Goal: Task Accomplishment & Management: Use online tool/utility

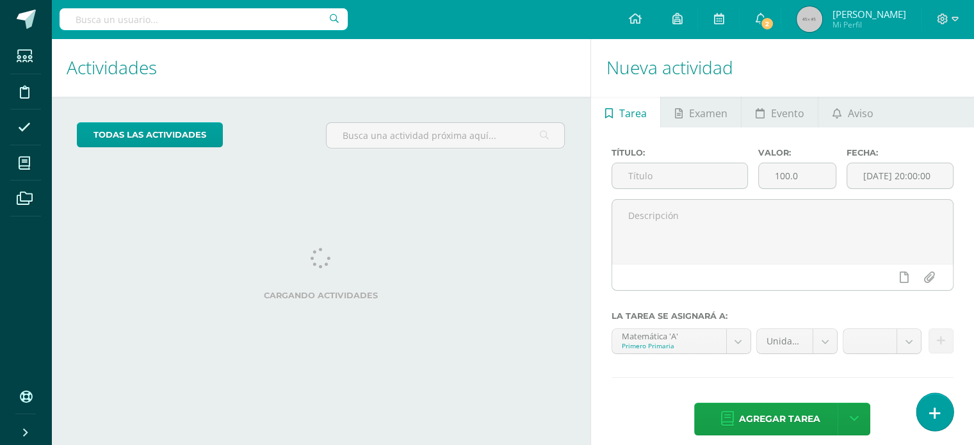
click at [940, 407] on link at bounding box center [935, 411] width 37 height 37
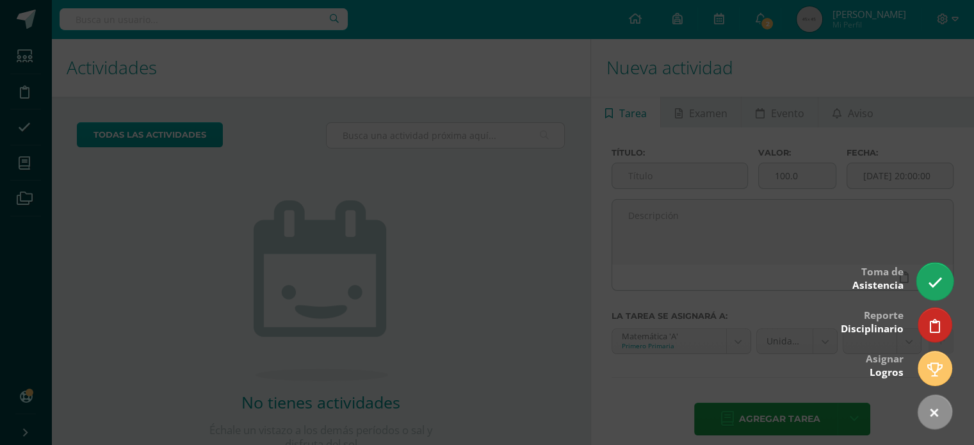
click at [927, 279] on icon at bounding box center [934, 282] width 15 height 15
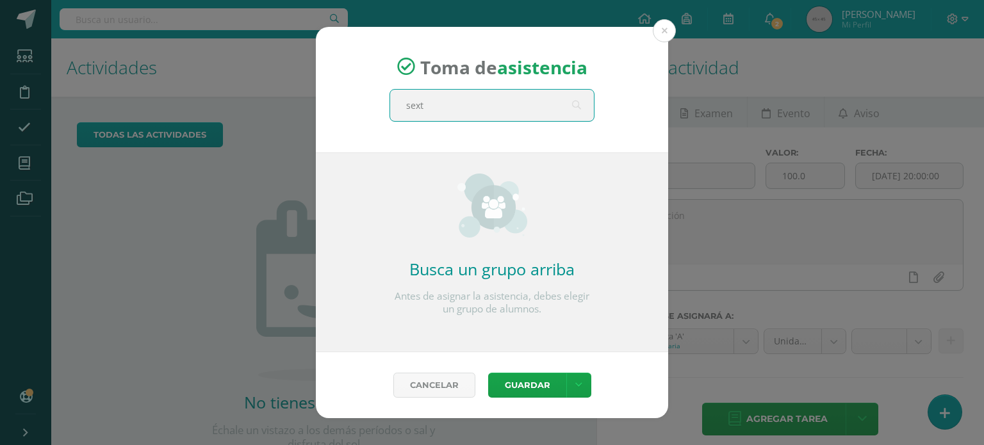
type input "sexto"
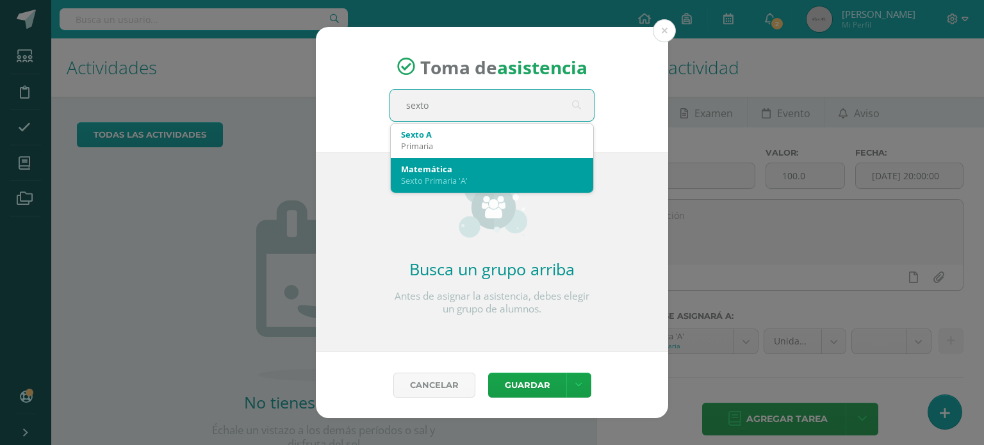
click at [455, 192] on div "Matemática Sexto Primaria 'A'" at bounding box center [492, 175] width 202 height 35
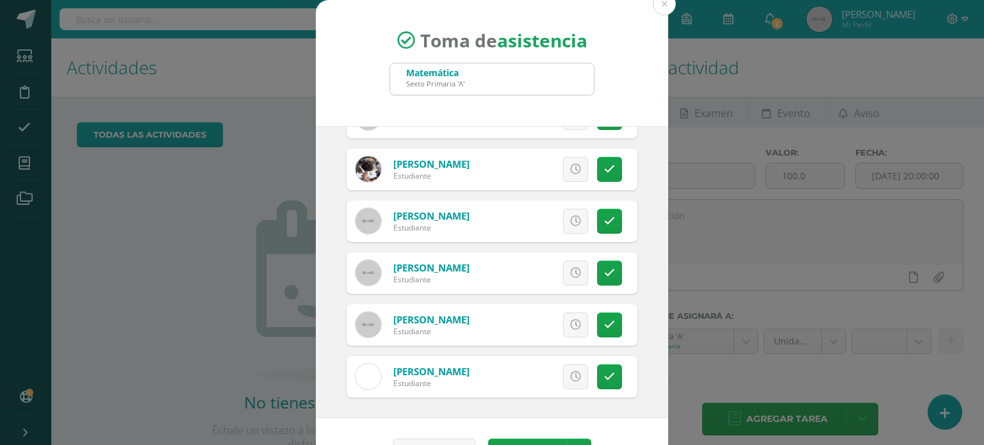
scroll to position [38, 0]
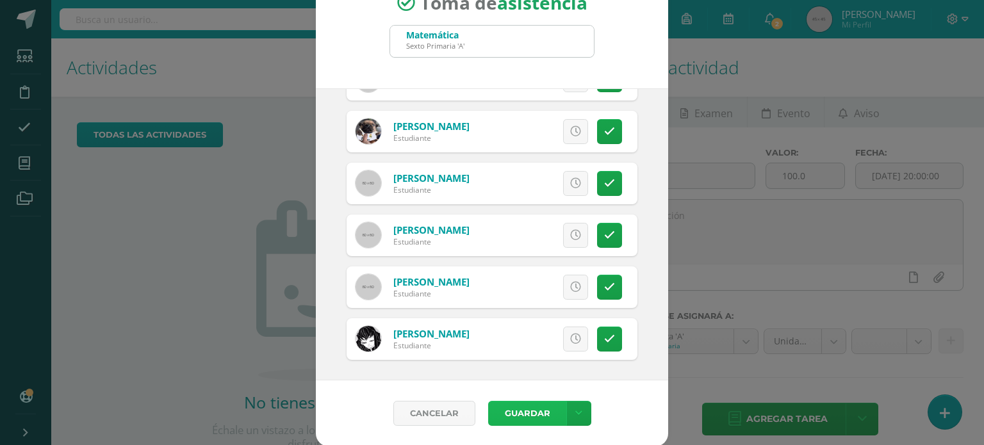
click at [514, 415] on button "Guardar" at bounding box center [527, 413] width 78 height 25
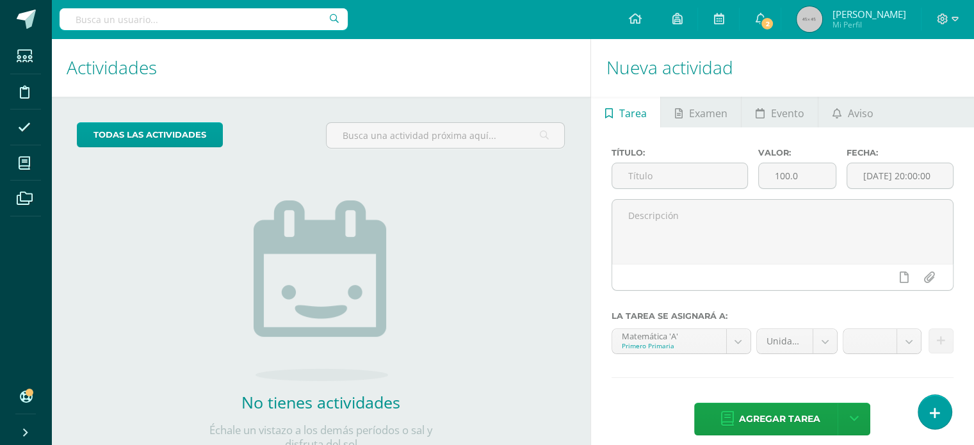
click at [575, 196] on div "todas las Actividades No tienes actividades Échale un vistazo a los demás perío…" at bounding box center [320, 295] width 539 height 396
click at [943, 417] on link at bounding box center [935, 411] width 37 height 37
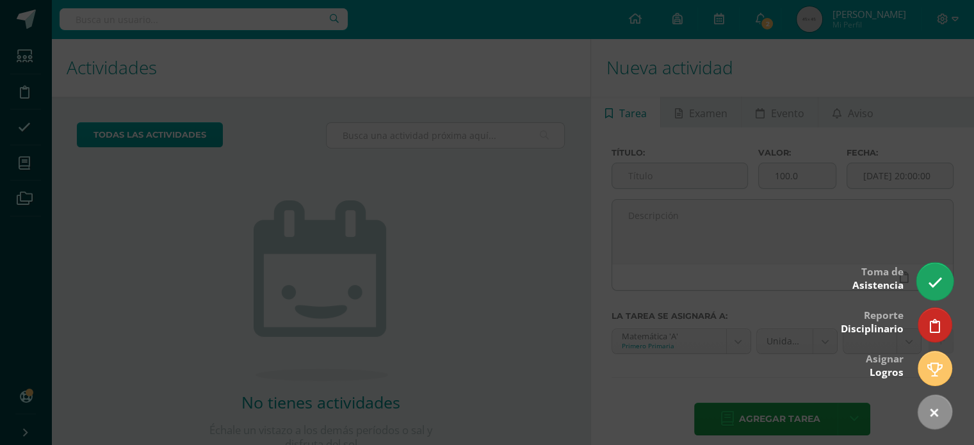
click at [936, 279] on icon at bounding box center [934, 282] width 15 height 15
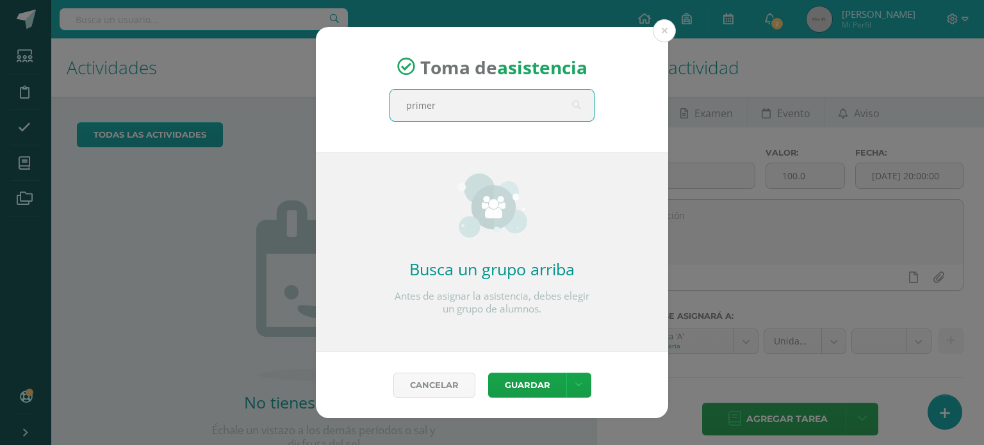
type input "primero"
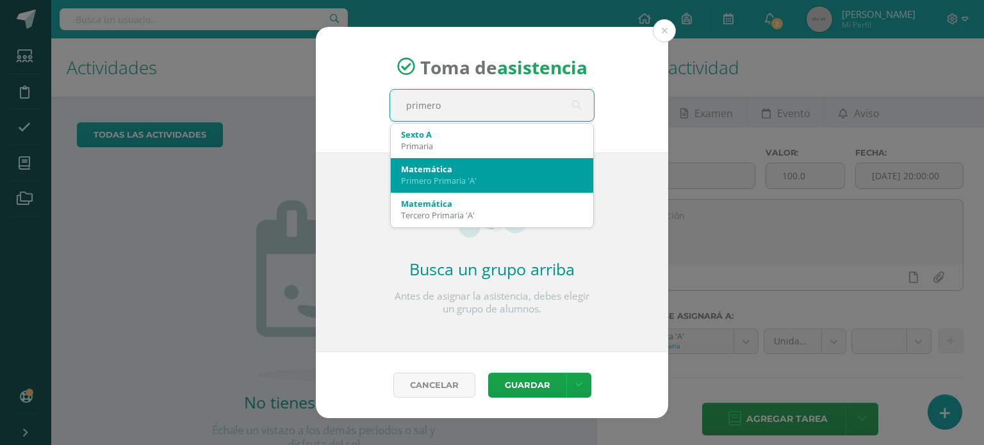
click at [424, 184] on div "Primero Primaria 'A'" at bounding box center [492, 181] width 182 height 12
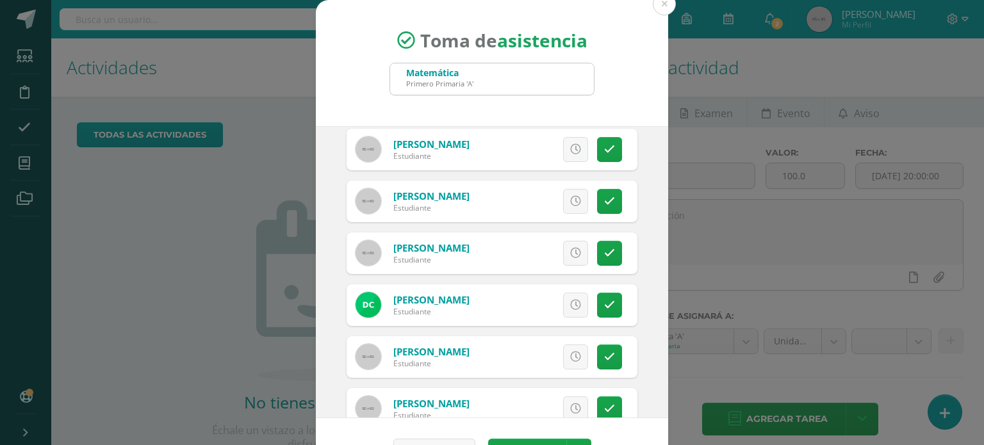
scroll to position [56, 0]
click at [597, 197] on link at bounding box center [609, 200] width 25 height 25
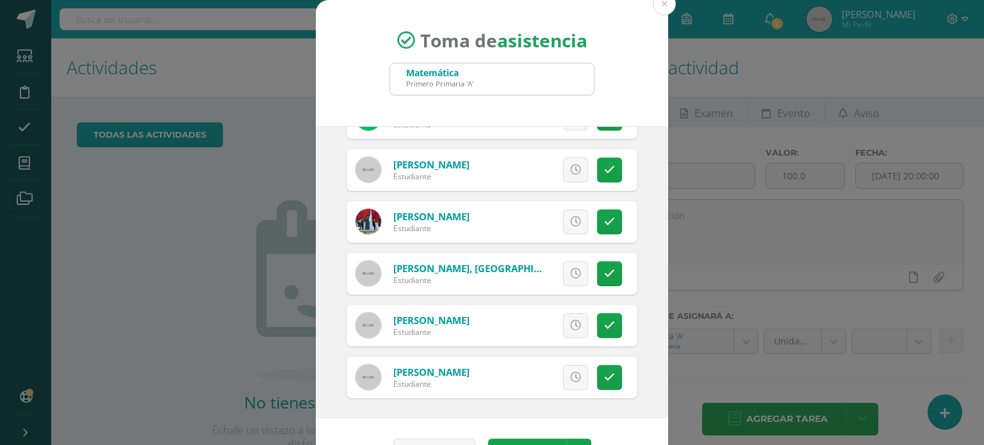
scroll to position [554, 0]
click at [597, 226] on link at bounding box center [609, 221] width 25 height 25
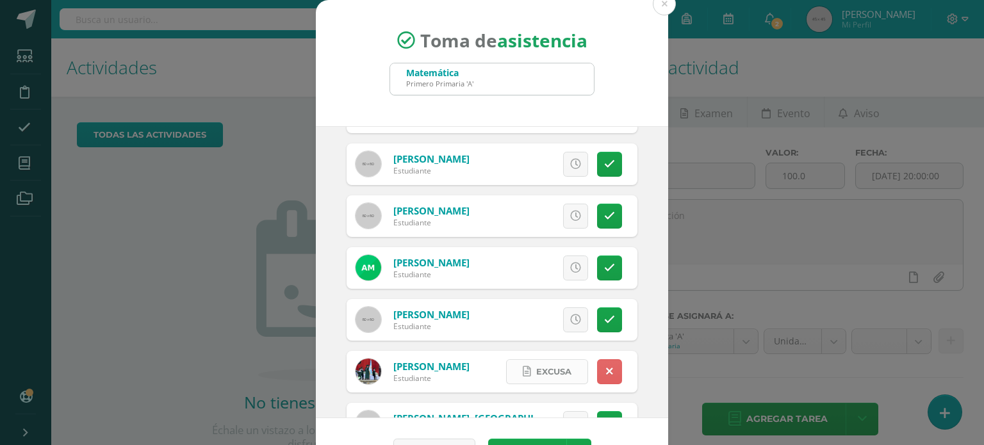
scroll to position [402, 0]
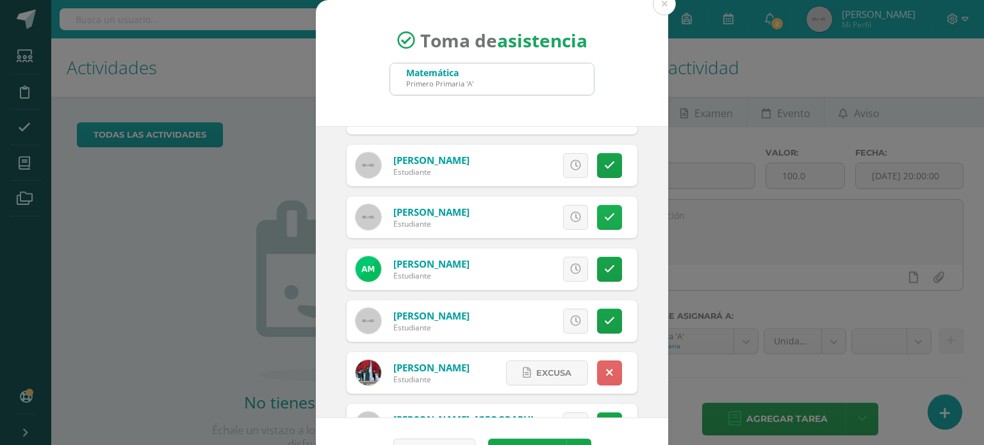
click at [597, 222] on link at bounding box center [609, 217] width 25 height 25
click at [604, 270] on icon at bounding box center [609, 269] width 11 height 11
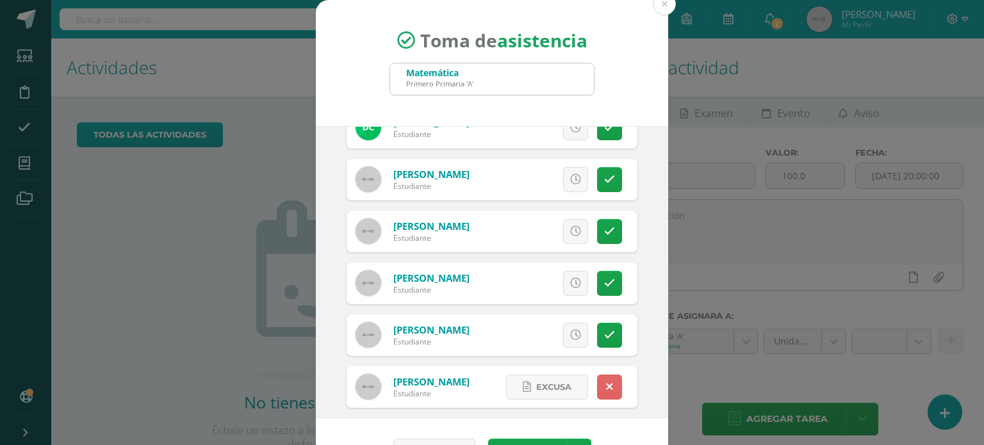
scroll to position [233, 0]
click at [604, 233] on icon at bounding box center [609, 230] width 11 height 11
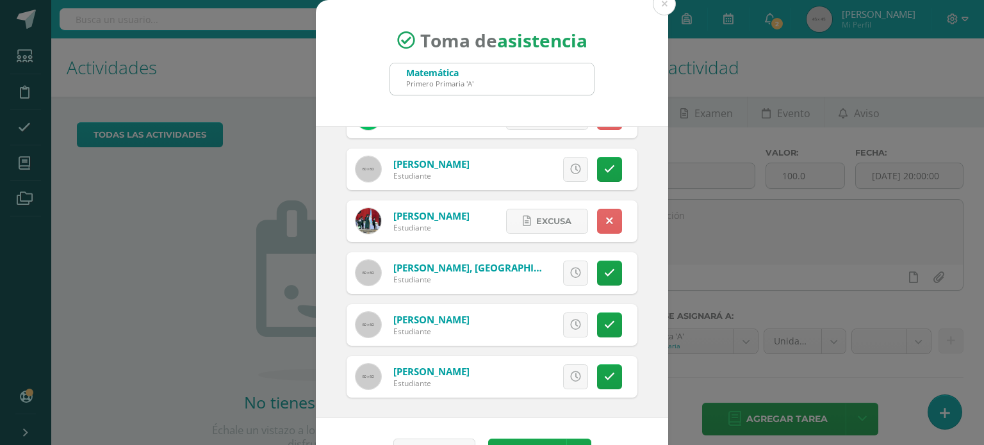
scroll to position [38, 0]
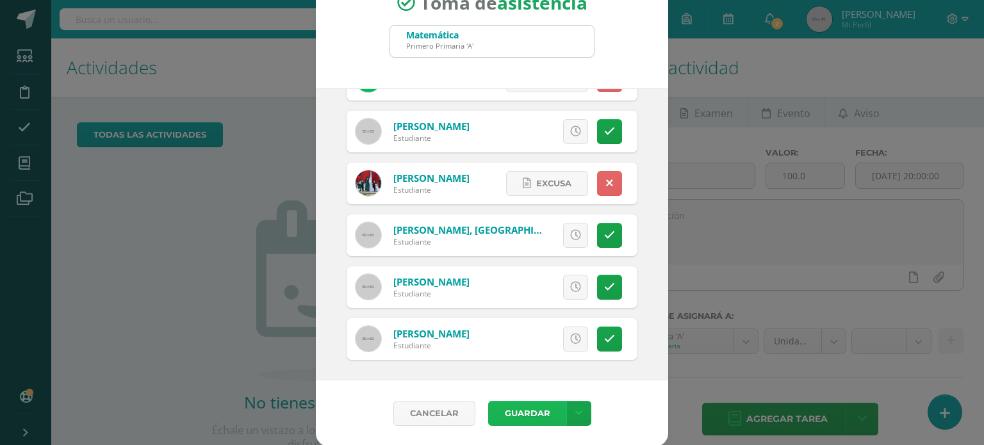
click at [517, 407] on button "Guardar" at bounding box center [527, 413] width 78 height 25
